Goal: Task Accomplishment & Management: Manage account settings

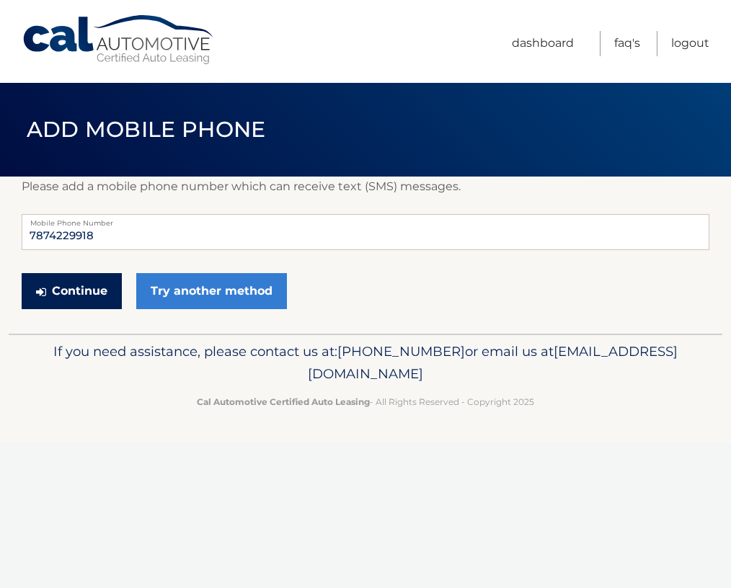
click at [71, 298] on button "Continue" at bounding box center [72, 291] width 100 height 36
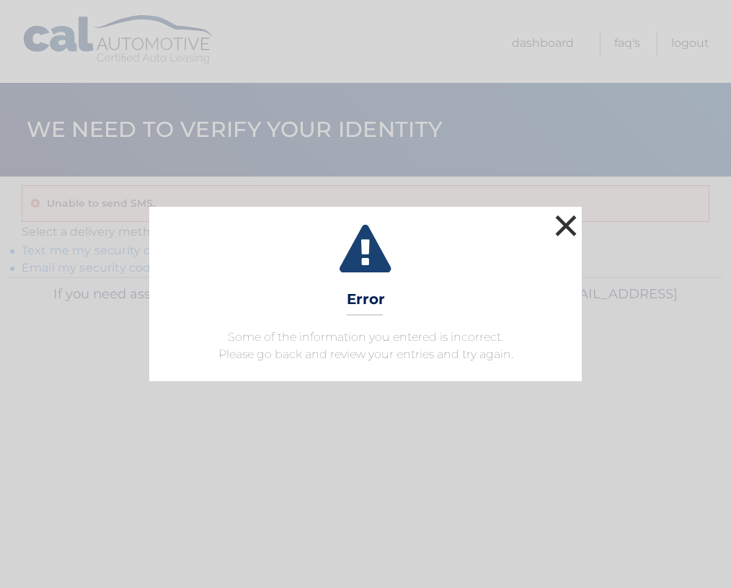
click at [558, 218] on button "×" at bounding box center [566, 225] width 29 height 29
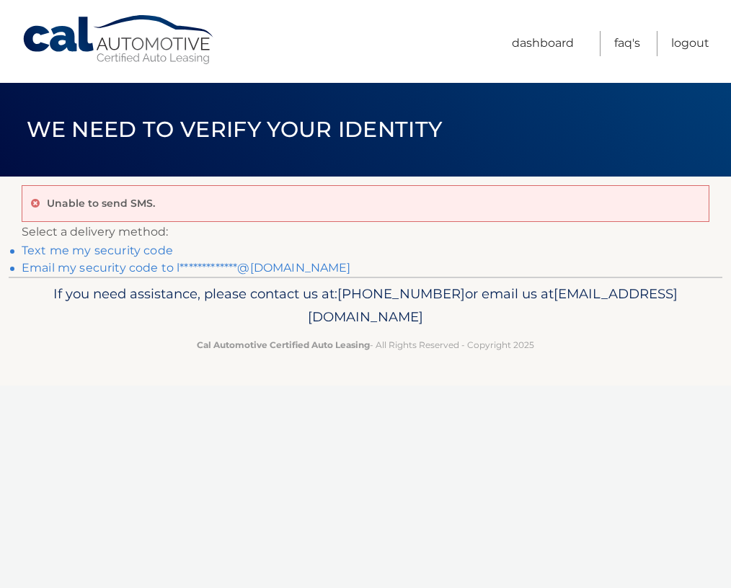
click at [171, 268] on link "**********" at bounding box center [186, 268] width 329 height 14
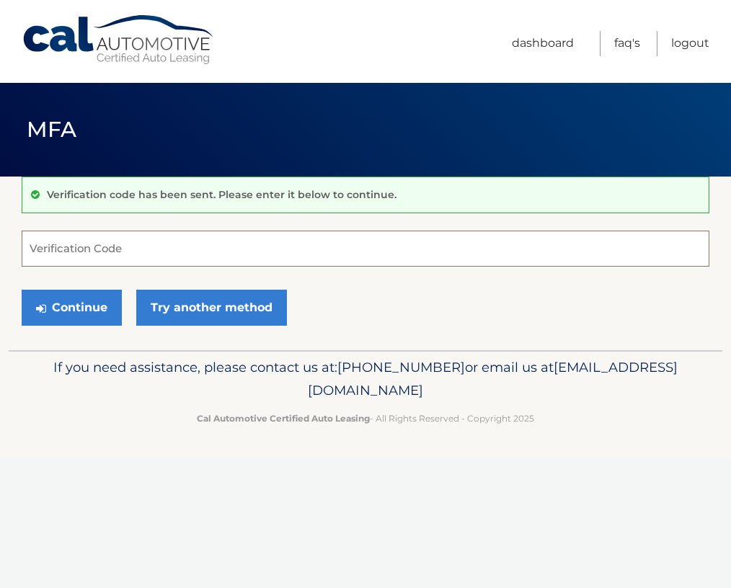
click at [96, 245] on input "Verification Code" at bounding box center [366, 249] width 688 height 36
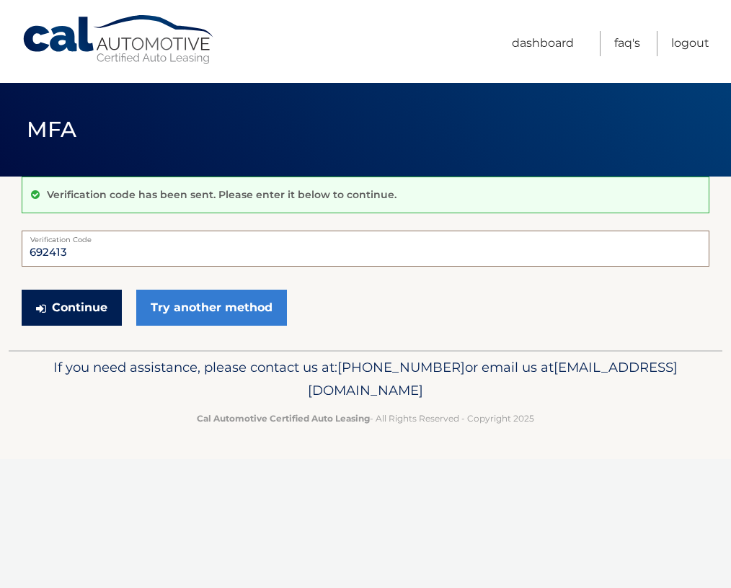
type input "692413"
click at [76, 305] on button "Continue" at bounding box center [72, 308] width 100 height 36
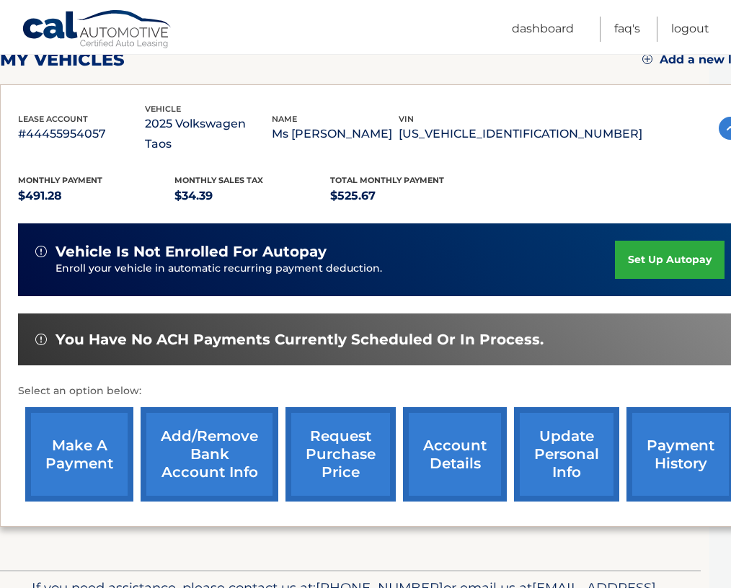
scroll to position [214, 48]
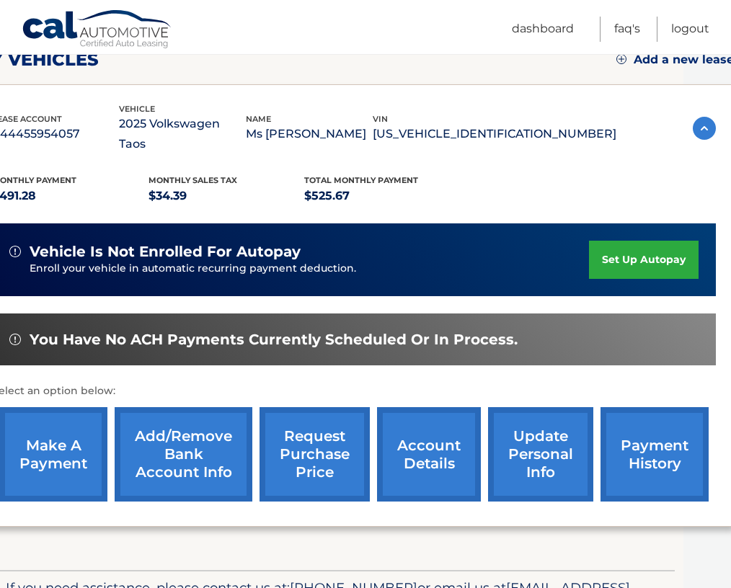
click at [619, 267] on link "set up autopay" at bounding box center [644, 260] width 110 height 38
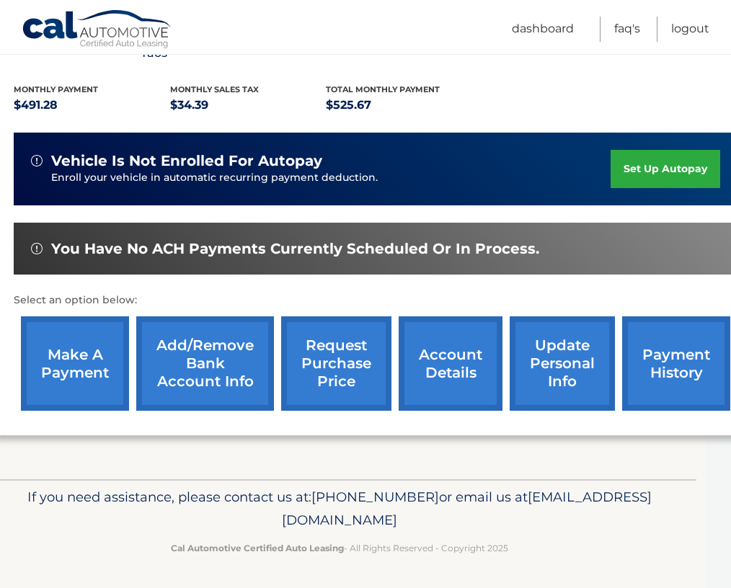
scroll to position [305, 30]
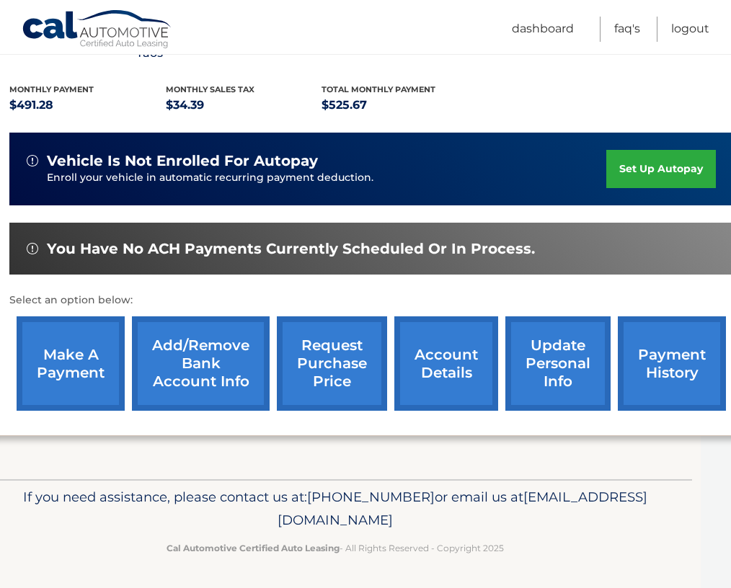
click at [78, 366] on link "make a payment" at bounding box center [71, 364] width 108 height 94
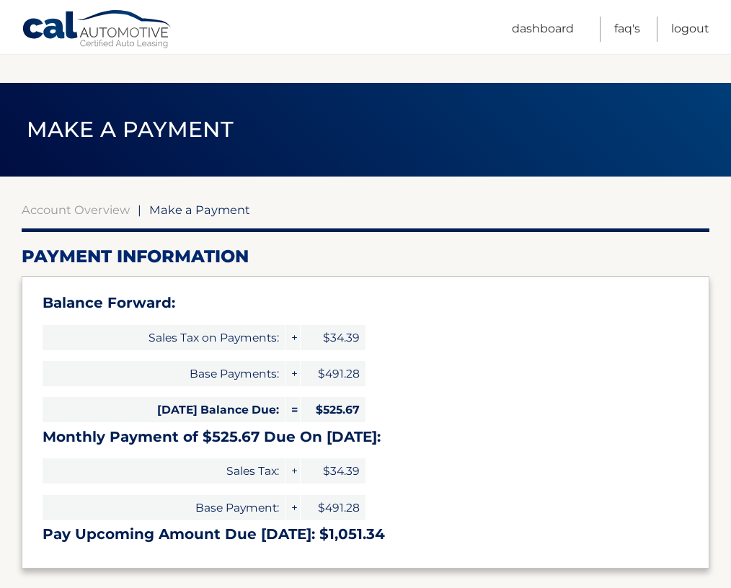
select select "ODcxMTg1ZmUtNDdhNS00NjM5LTkwOWYtZDE1ZjBlM2UyNGMx"
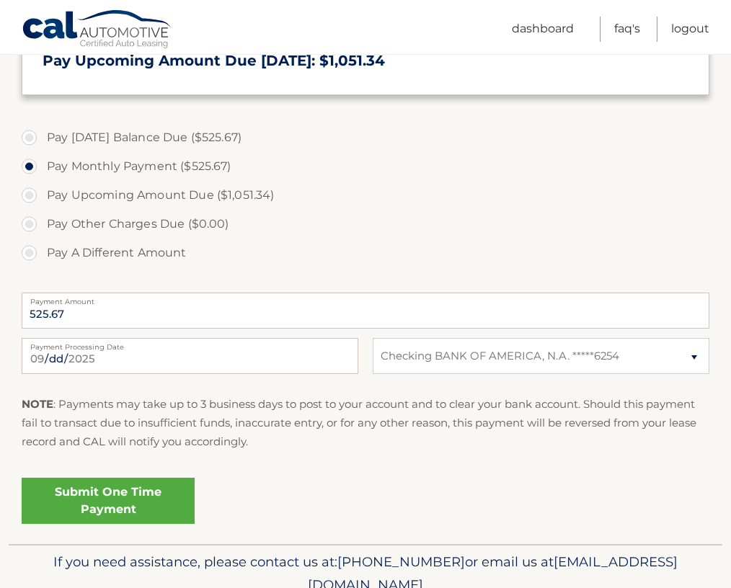
scroll to position [539, 0]
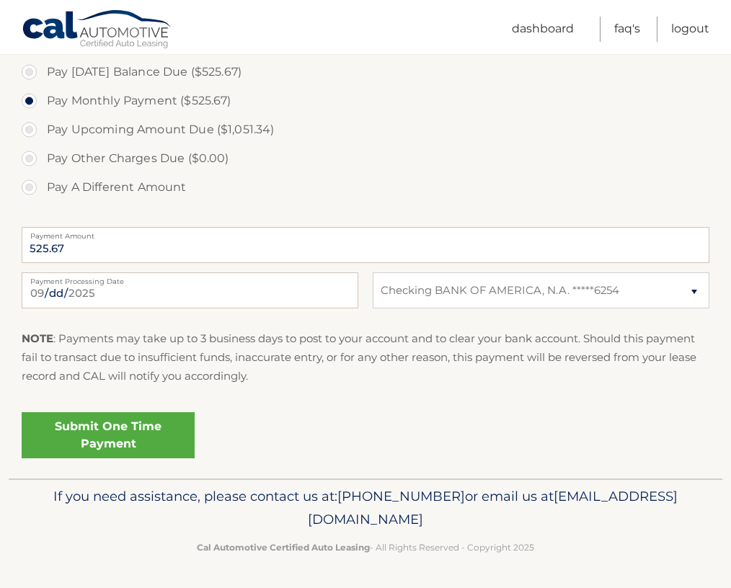
click at [110, 448] on link "Submit One Time Payment" at bounding box center [108, 435] width 173 height 46
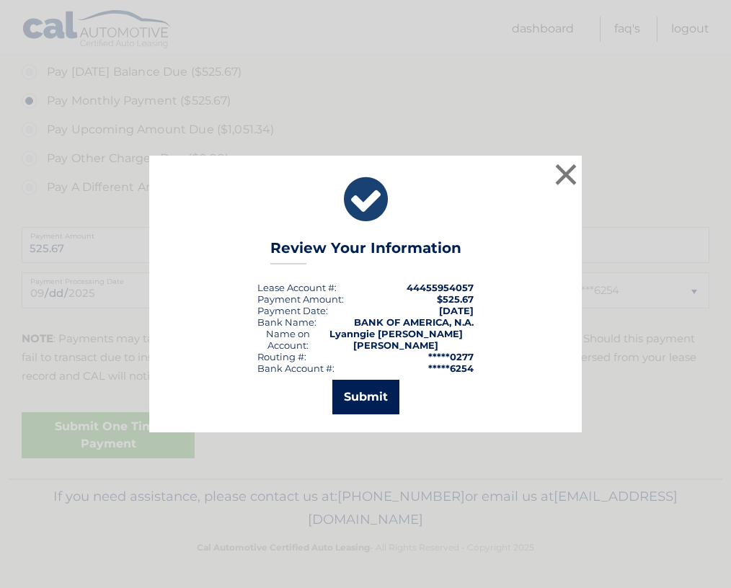
click at [355, 393] on button "Submit" at bounding box center [365, 397] width 67 height 35
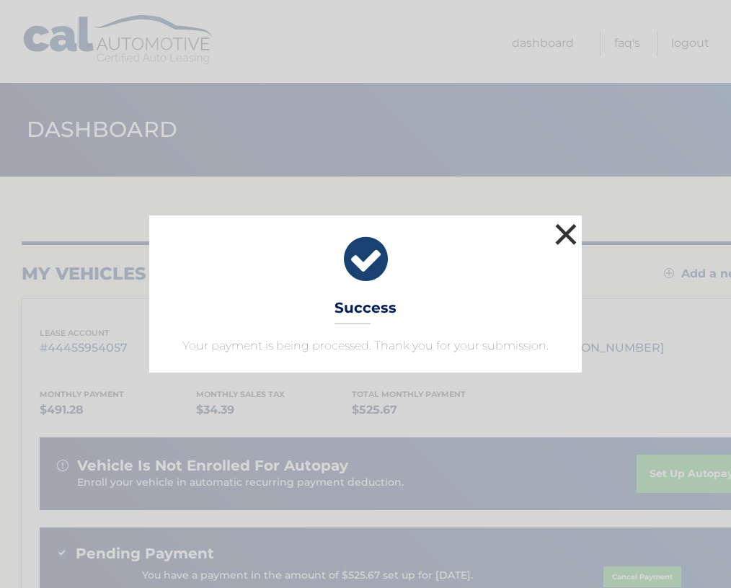
click at [562, 234] on button "×" at bounding box center [566, 234] width 29 height 29
